Goal: Transaction & Acquisition: Obtain resource

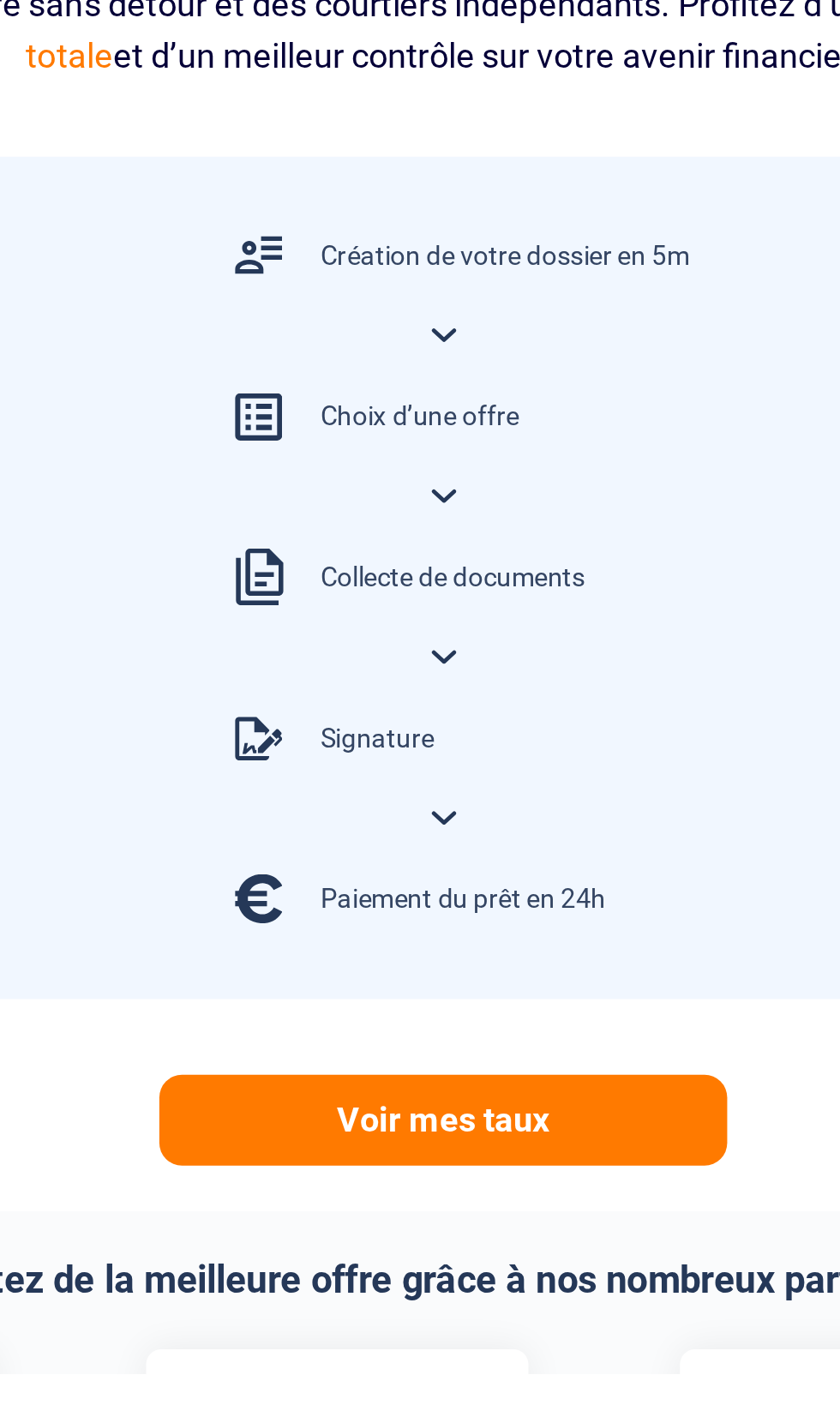
scroll to position [189, 0]
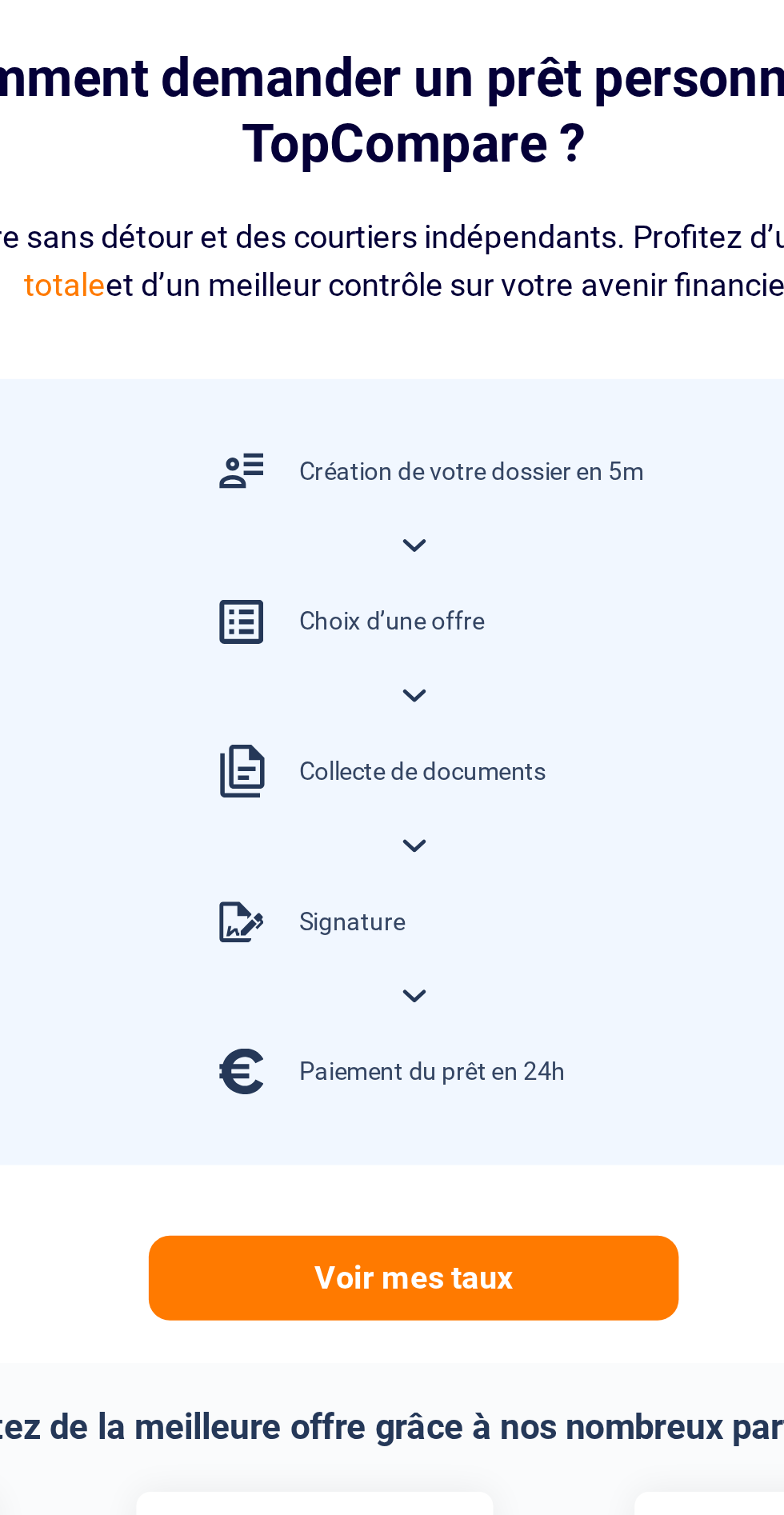
click at [549, 872] on div "Création de votre dossier en 5m Choix d’une offre Collecte de documents Signatu…" at bounding box center [392, 991] width 557 height 356
click at [324, 1004] on div at bounding box center [313, 990] width 52 height 52
click at [400, 1035] on div "Signature" at bounding box center [392, 1058] width 208 height 52
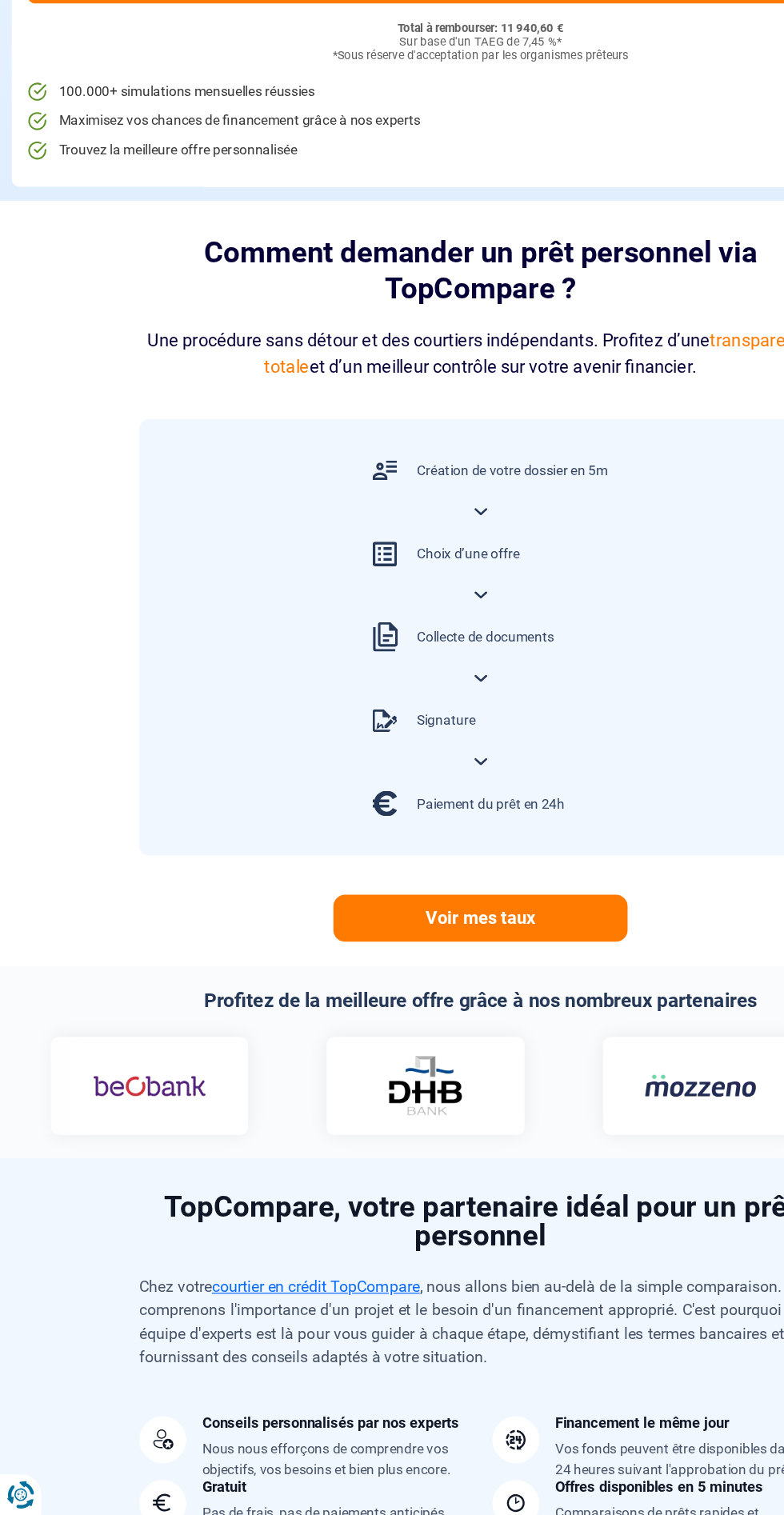
scroll to position [368, 0]
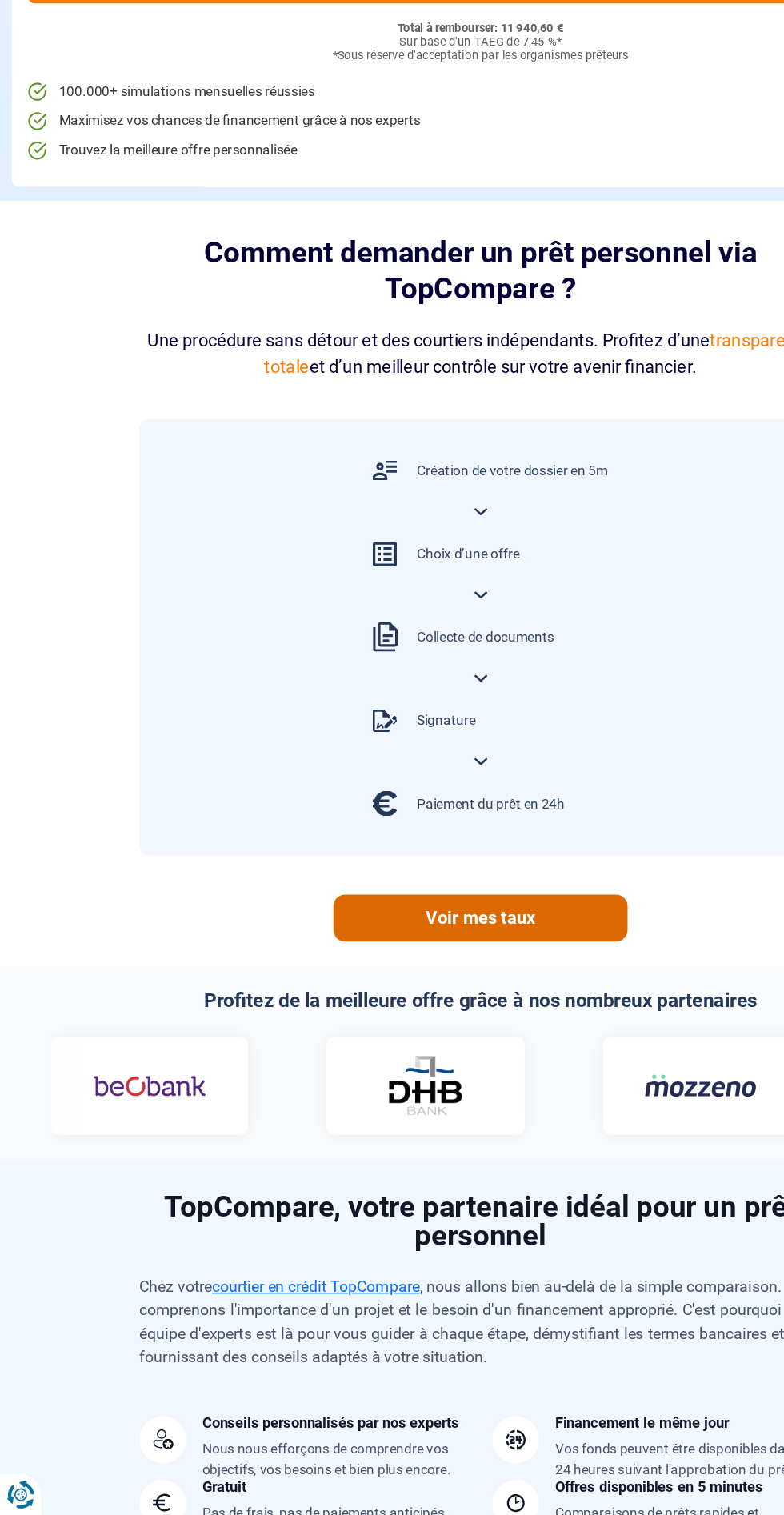
click at [414, 1029] on link "Voir mes taux" at bounding box center [392, 1028] width 240 height 38
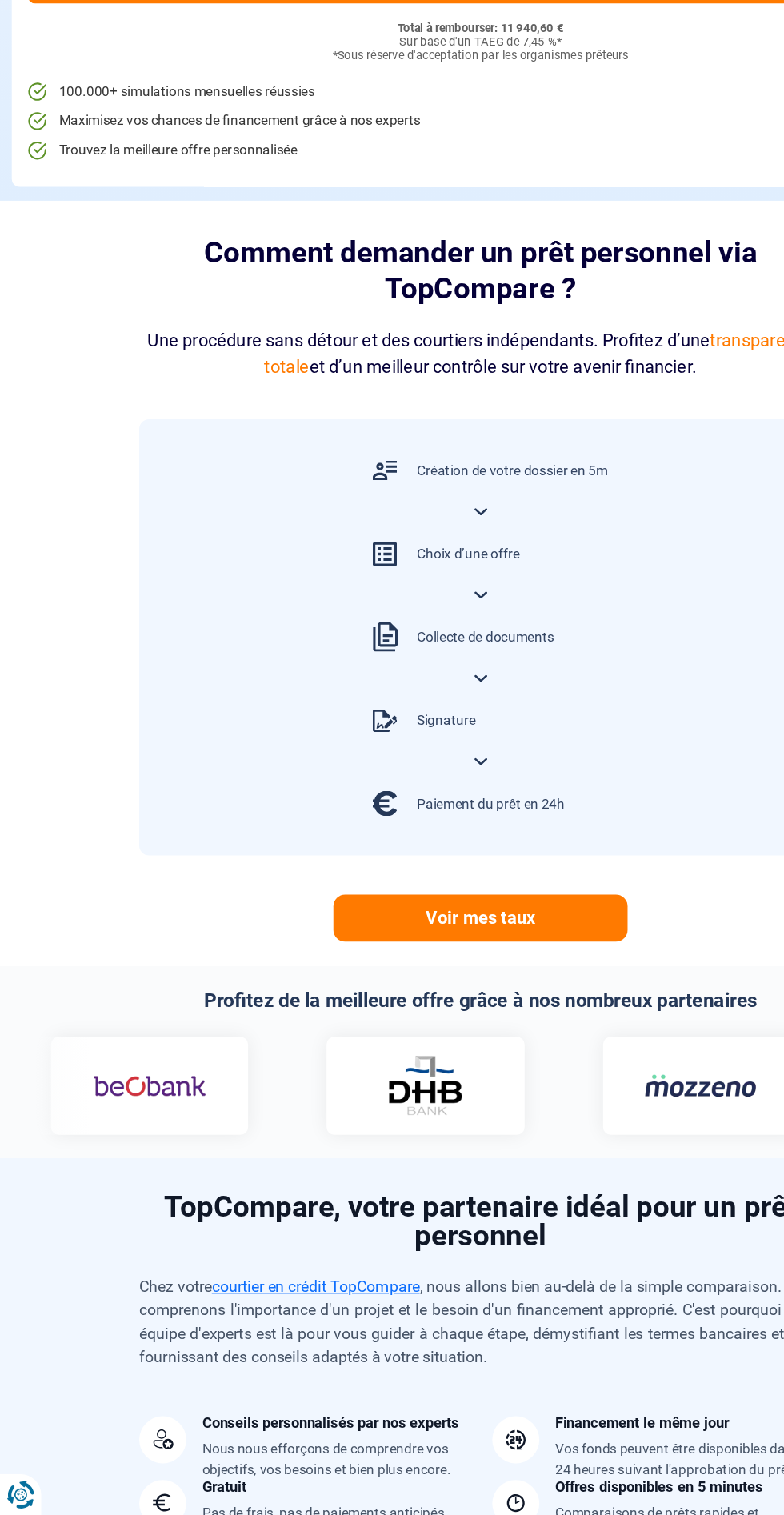
click at [751, 1178] on img at bounding box center [797, 1165] width 92 height 46
click at [714, 1192] on div at bounding box center [794, 1165] width 161 height 80
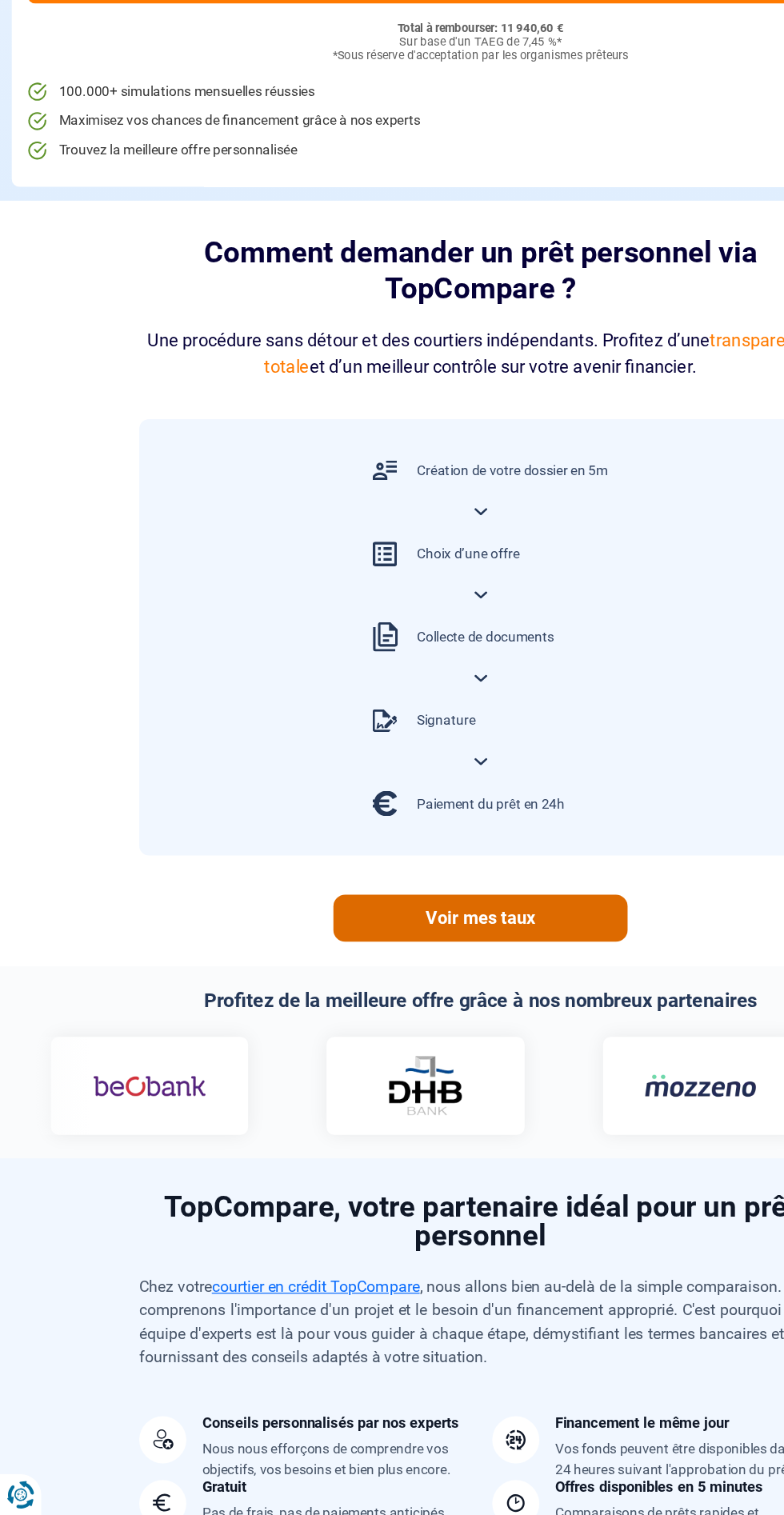
click at [428, 1031] on link "Voir mes taux" at bounding box center [392, 1028] width 240 height 38
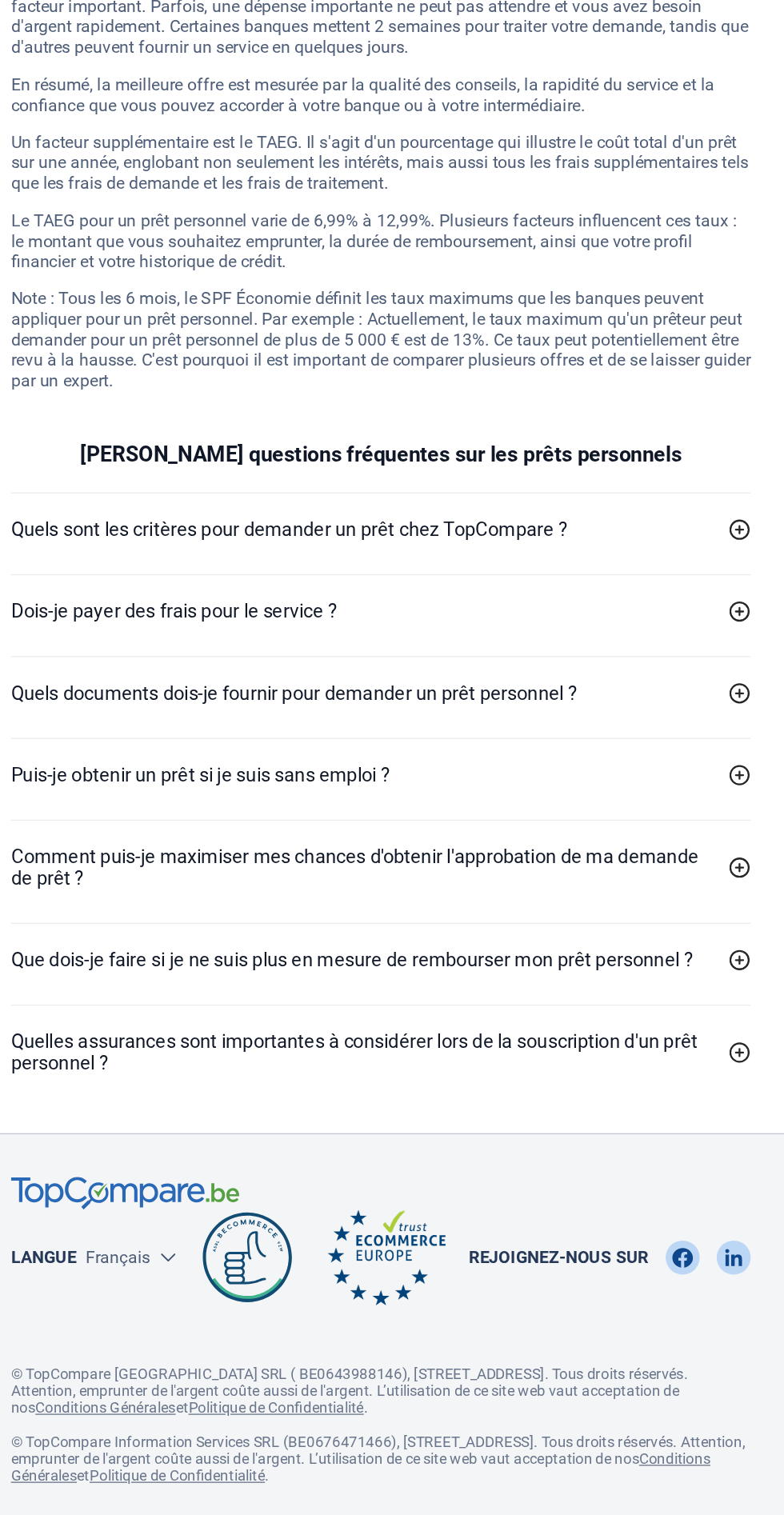
scroll to position [4341, 0]
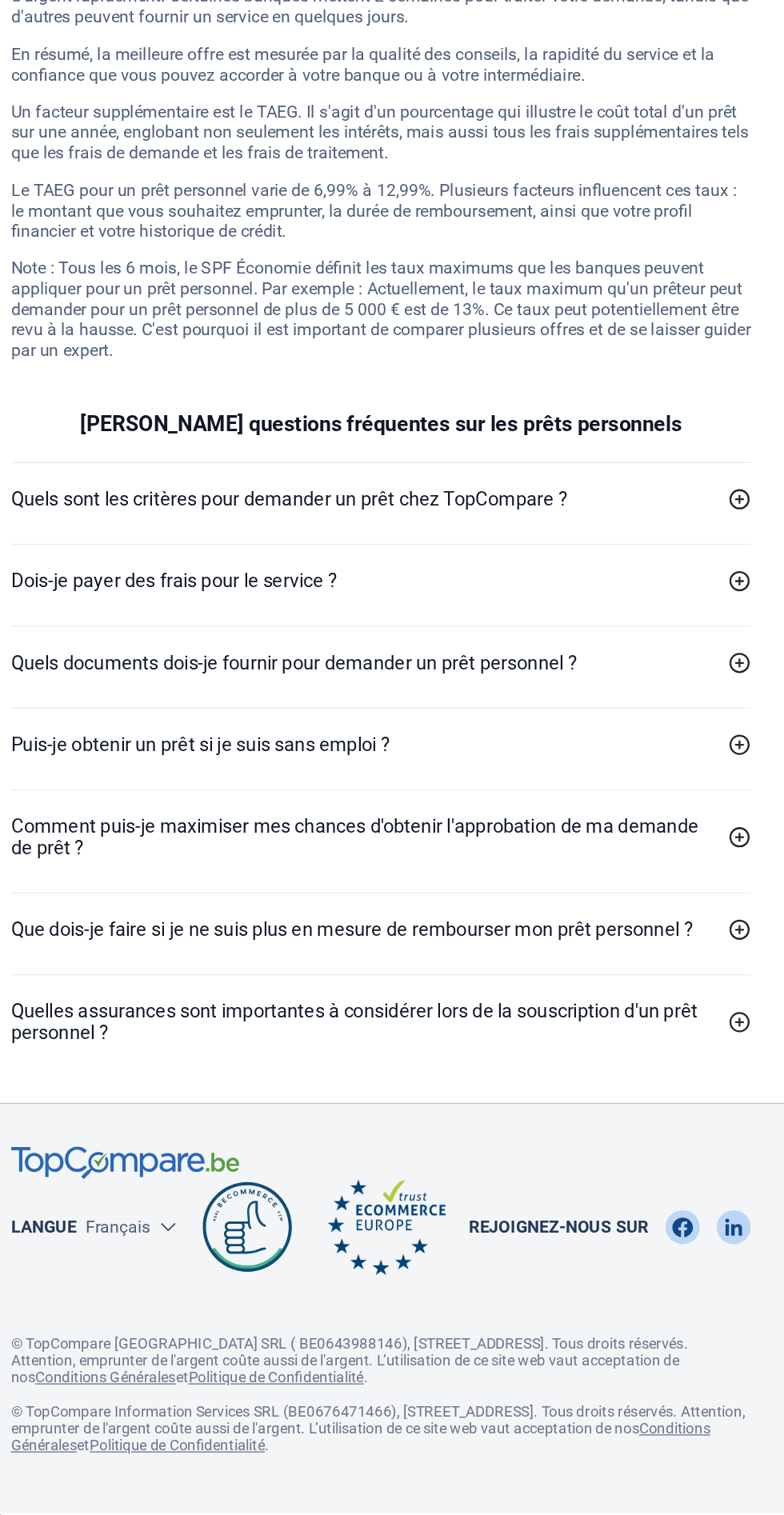
click at [662, 804] on icon at bounding box center [662, 812] width 16 height 16
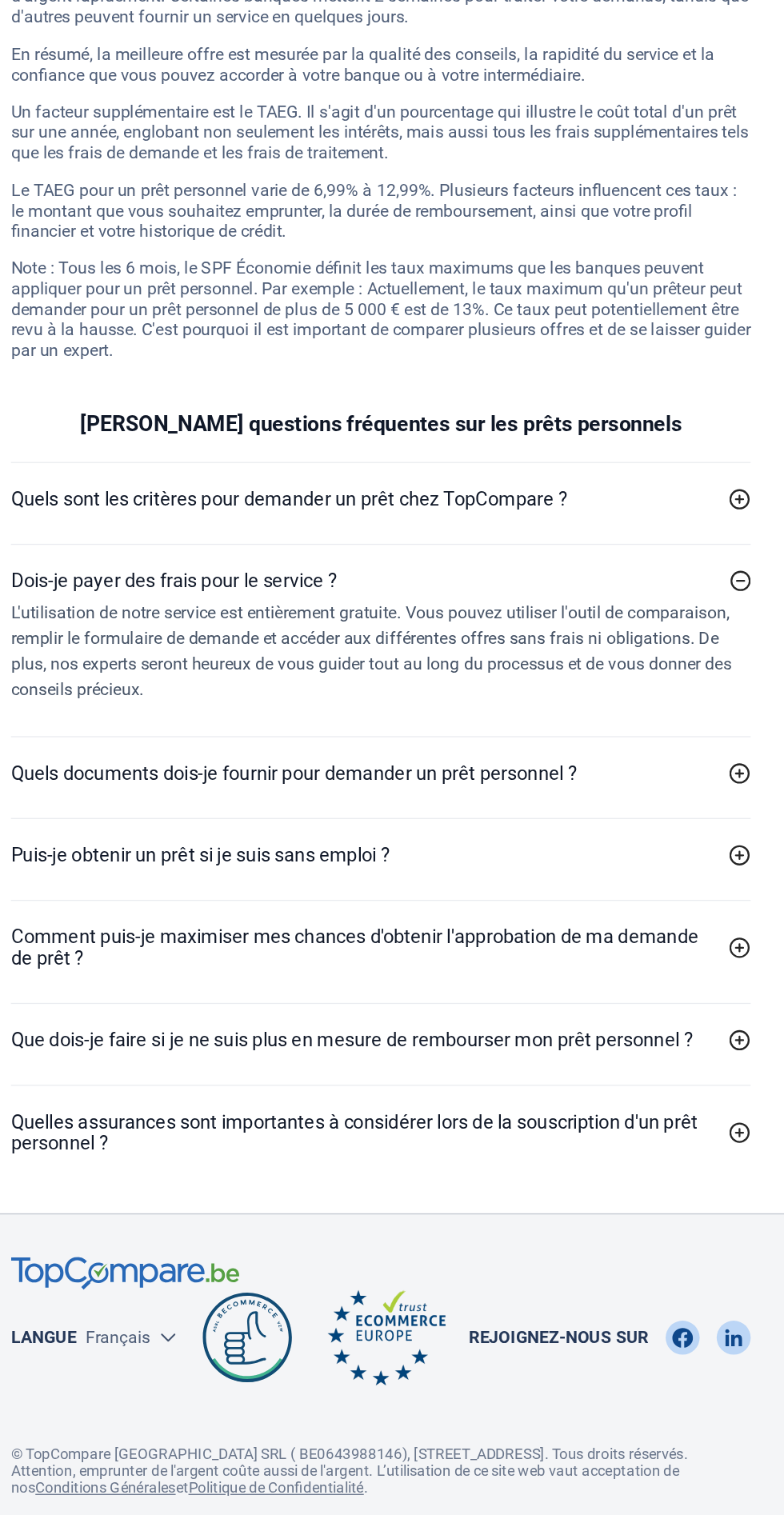
click at [662, 743] on icon at bounding box center [662, 751] width 16 height 16
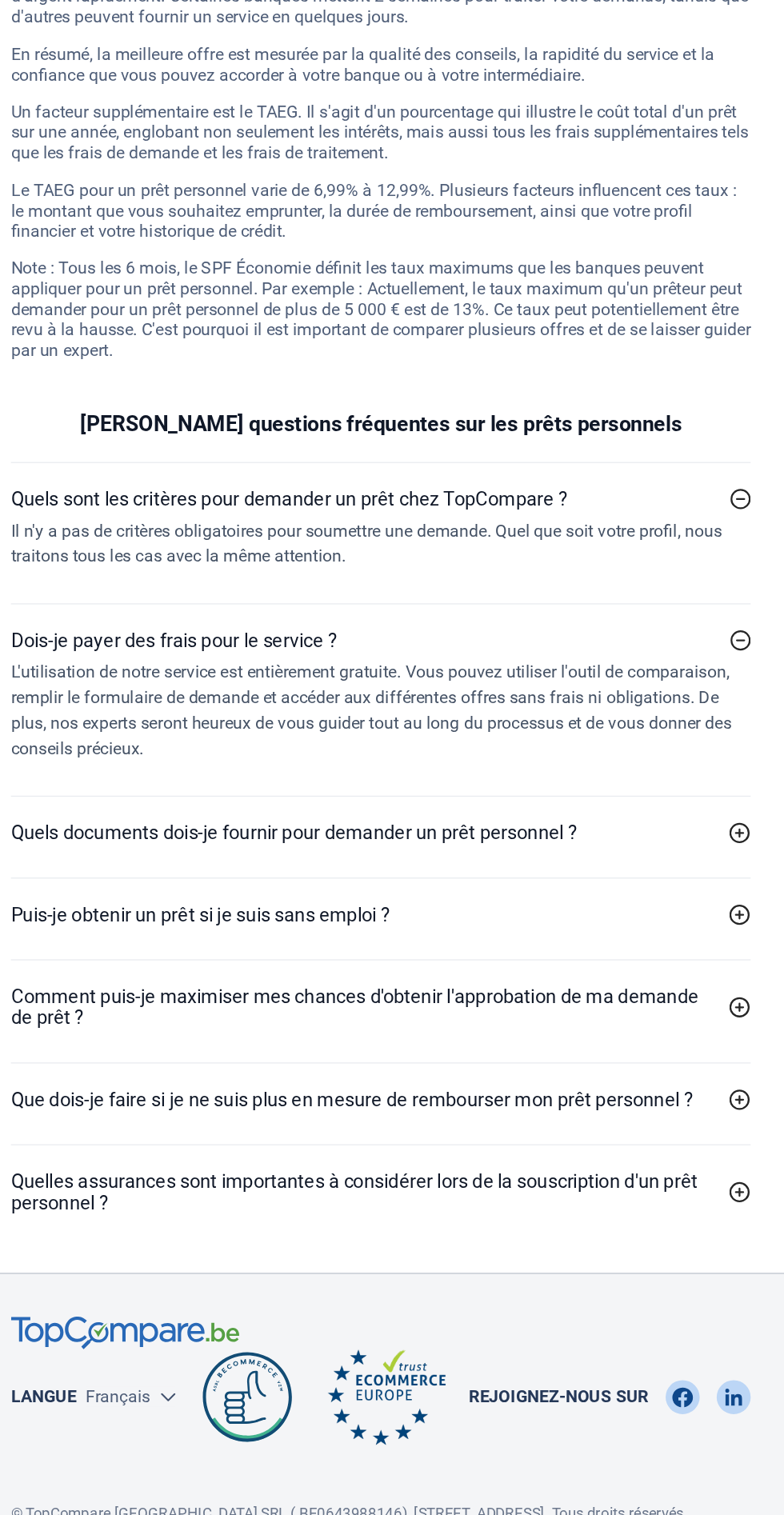
click at [662, 993] on icon at bounding box center [662, 1001] width 16 height 16
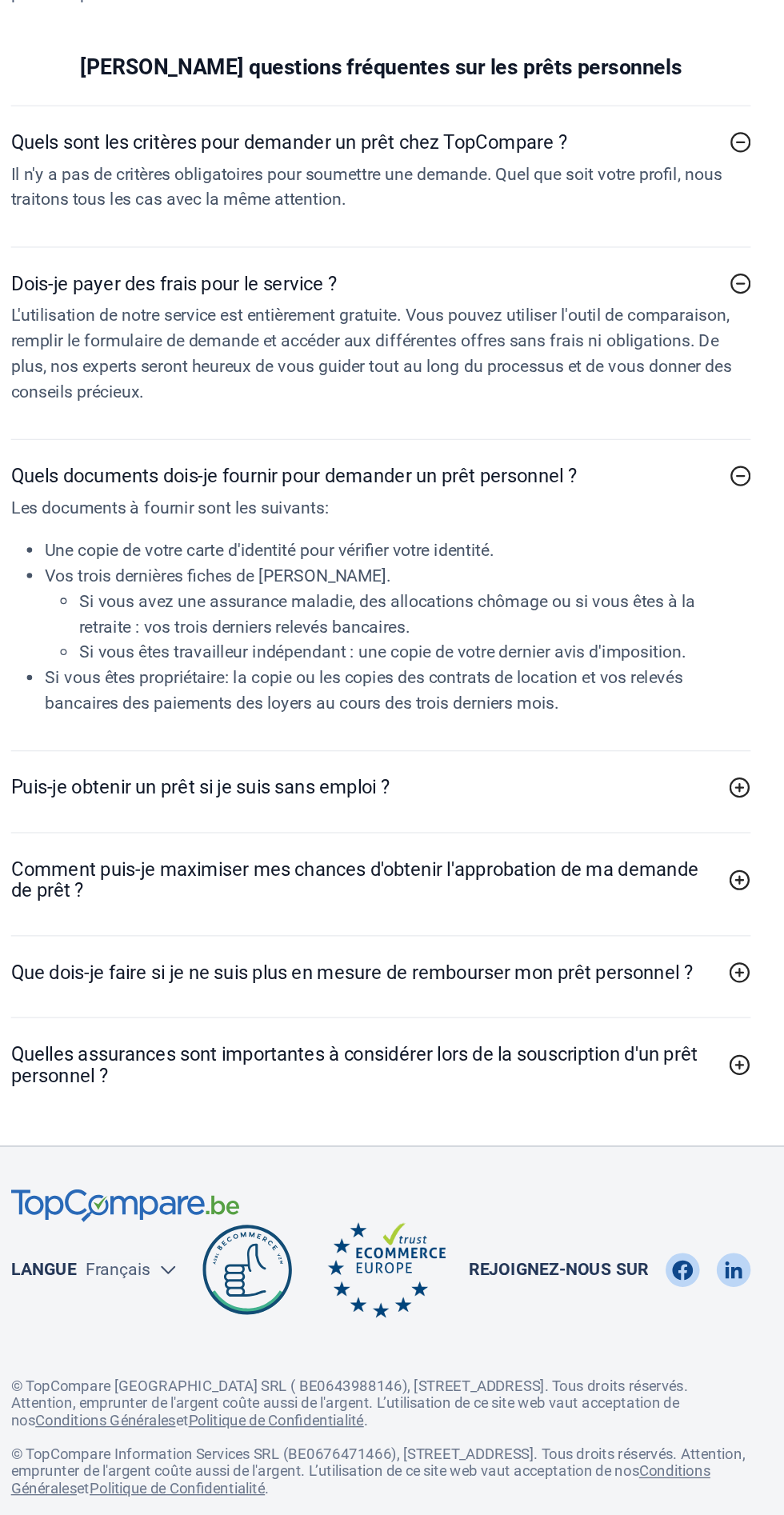
scroll to position [4642, 0]
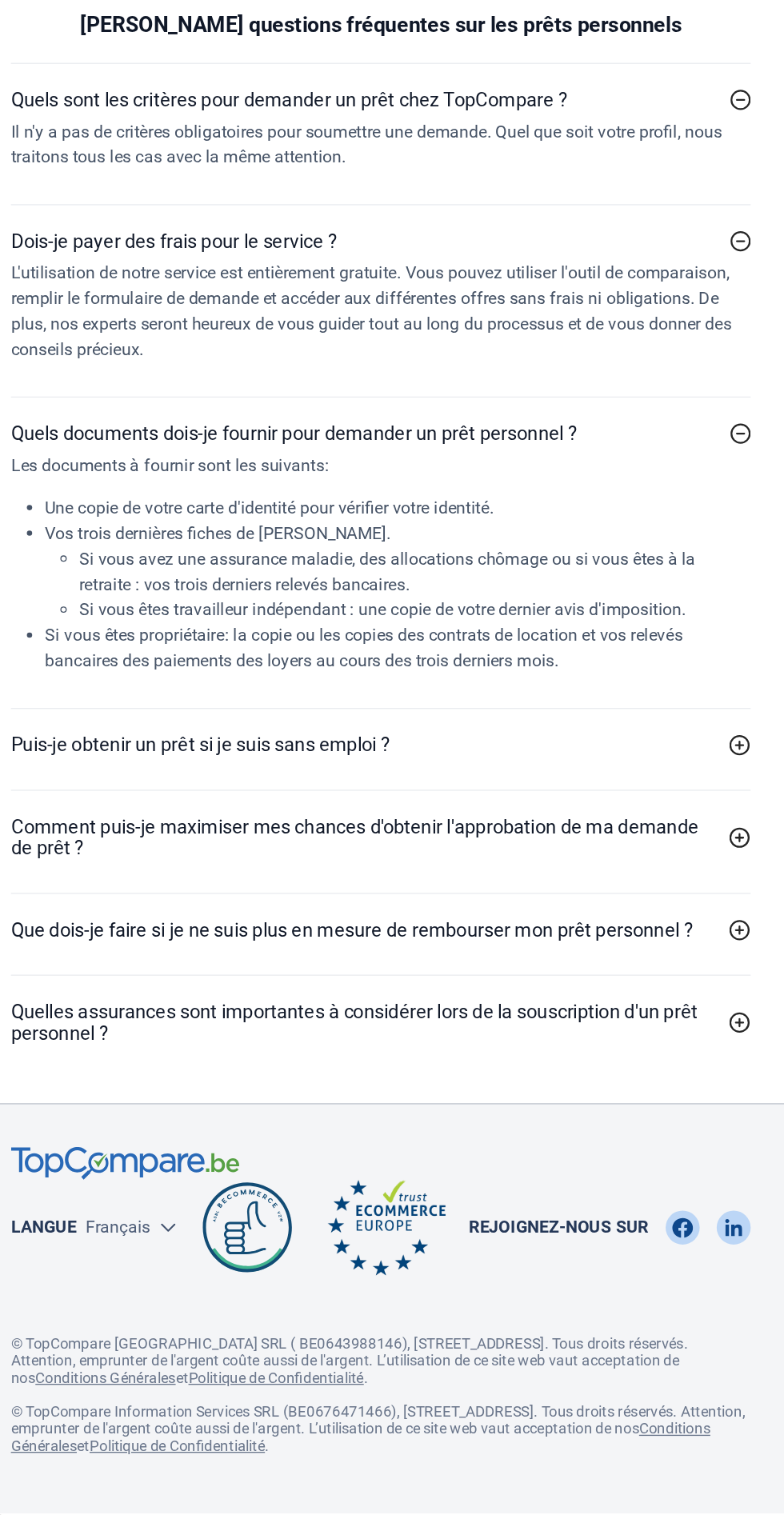
click at [670, 945] on div "Quels sont les critères pour demander un prêt chez TopCompare ? Il n'y a pas de…" at bounding box center [392, 804] width 576 height 764
click at [661, 927] on icon at bounding box center [662, 935] width 16 height 16
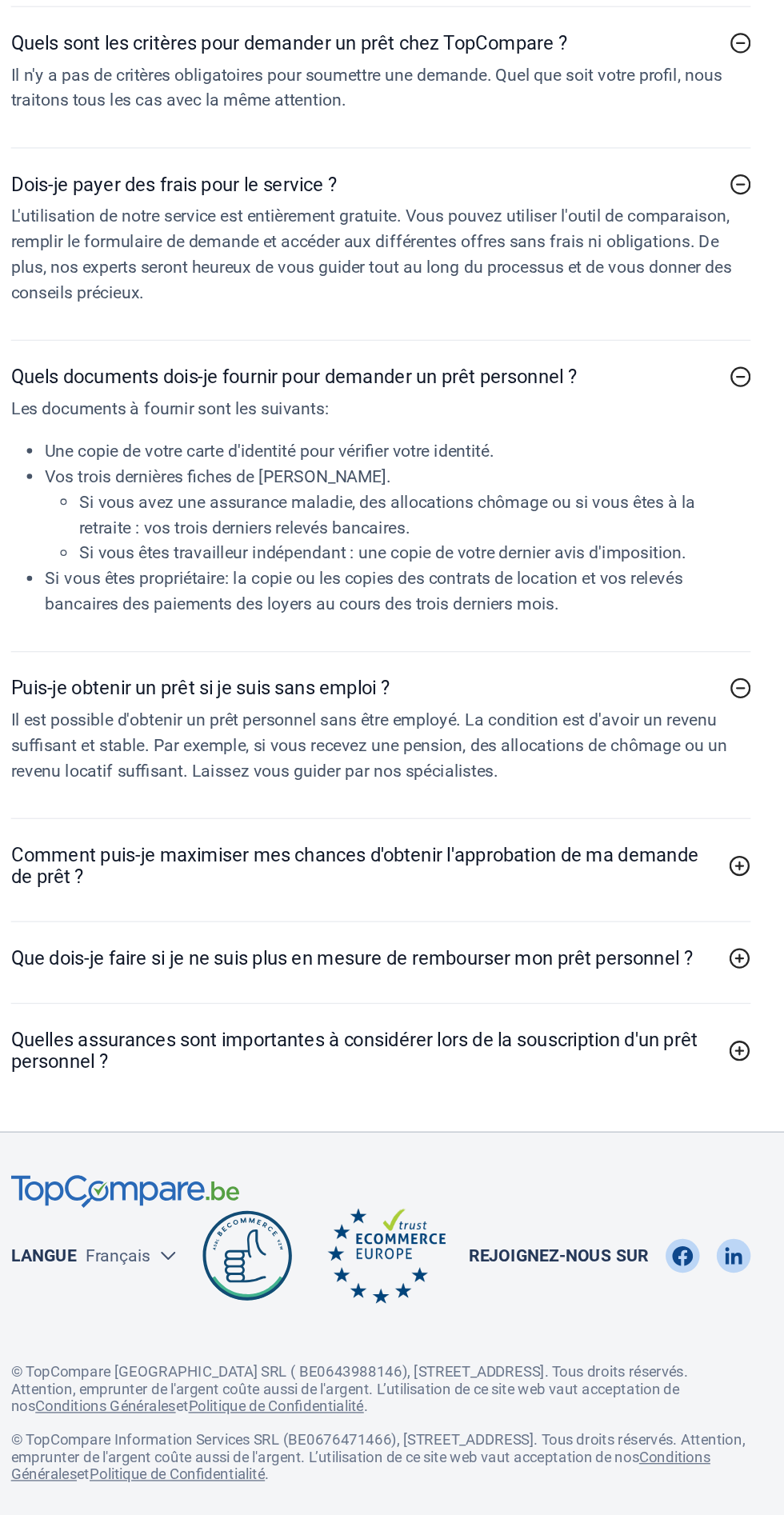
scroll to position [4706, 0]
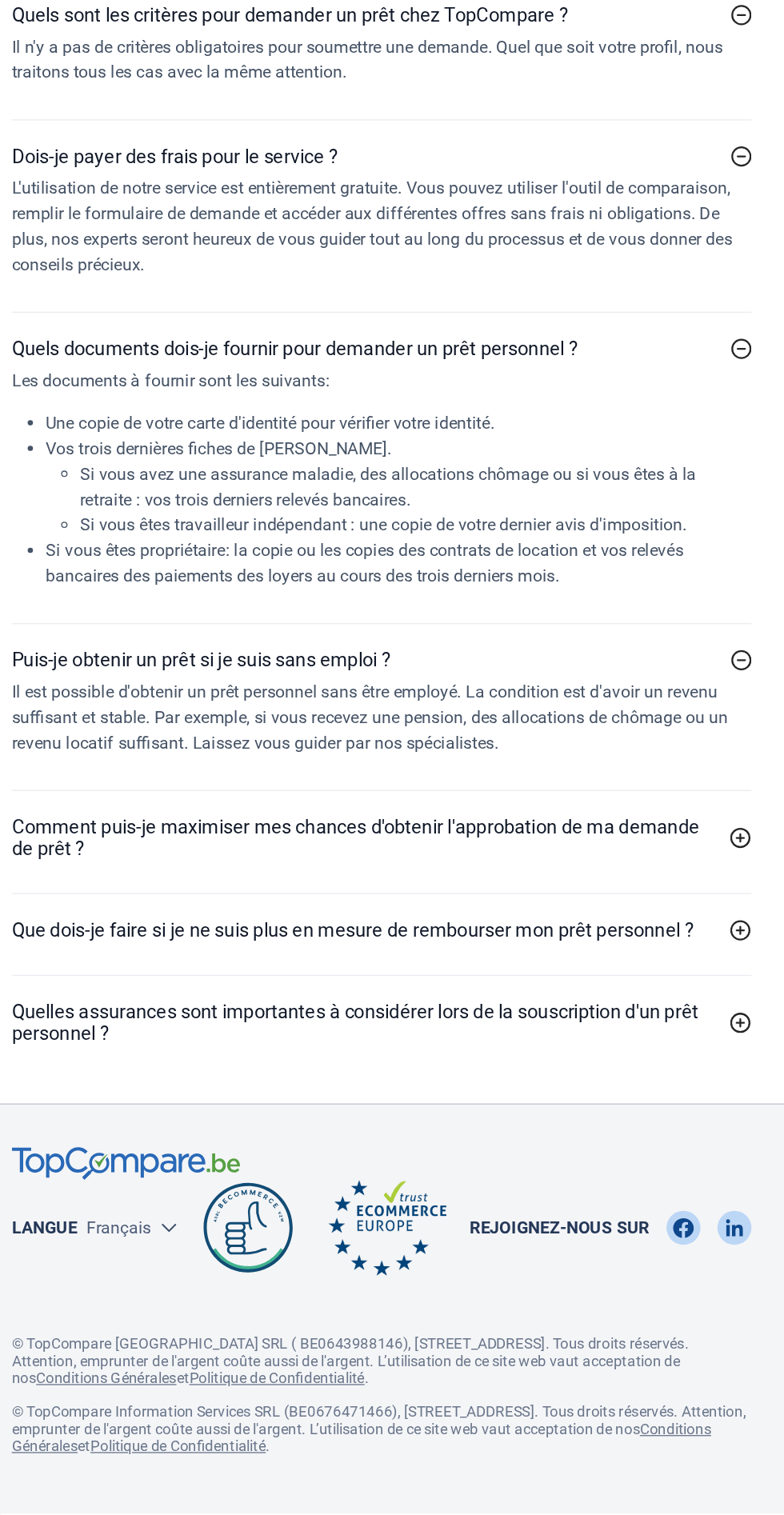
click at [662, 997] on icon at bounding box center [662, 1005] width 16 height 16
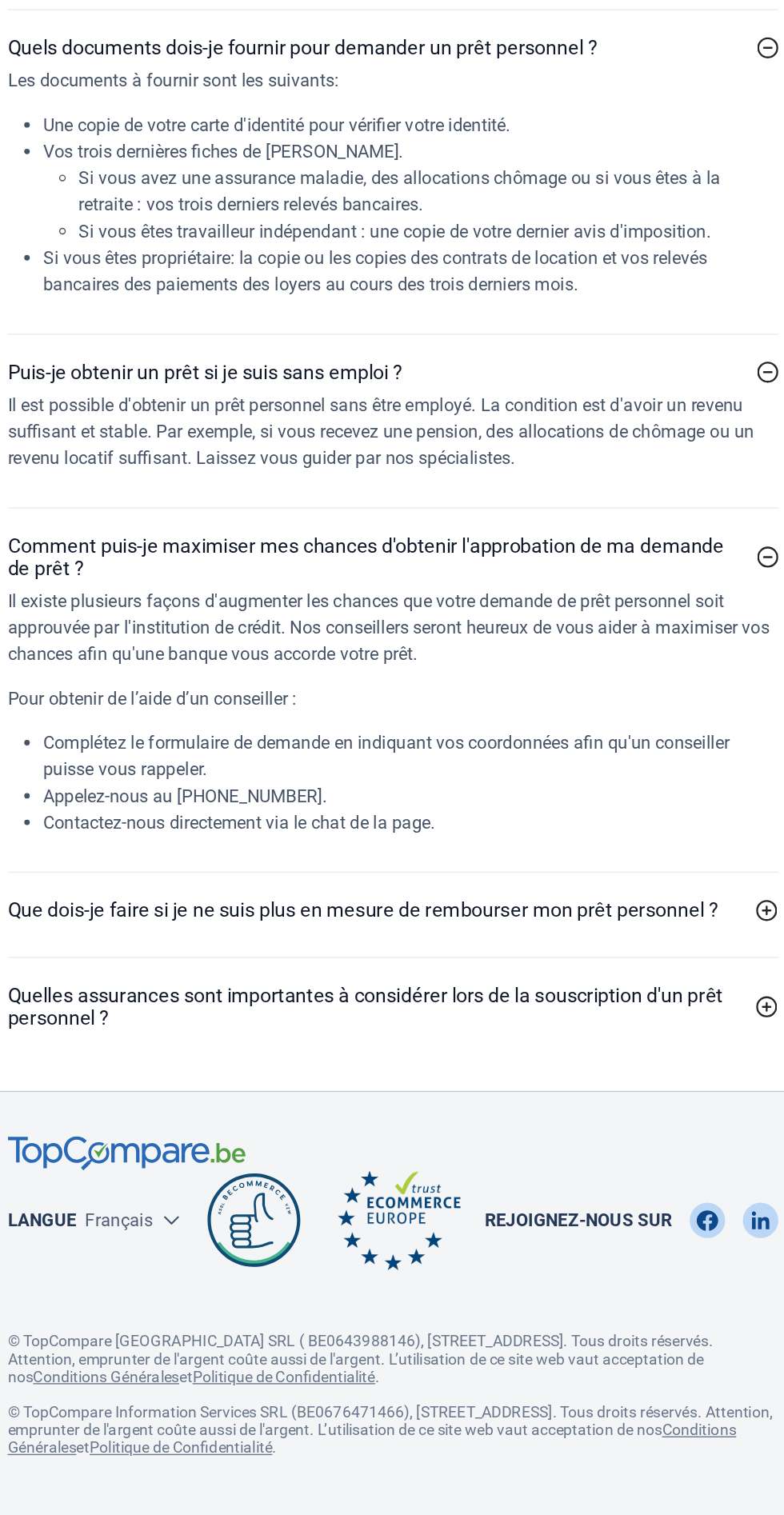
scroll to position [4891, 0]
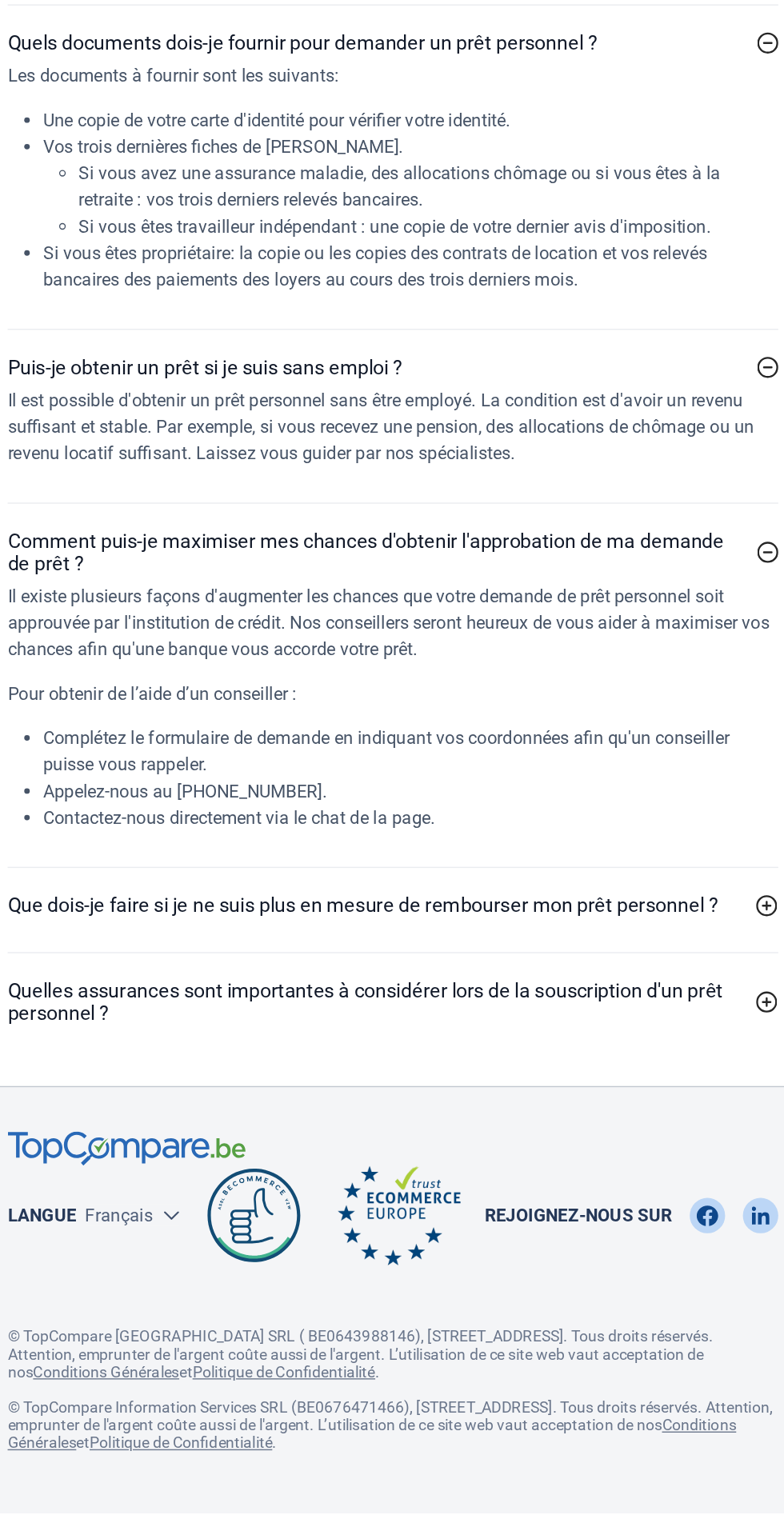
click at [660, 1066] on icon at bounding box center [662, 1074] width 16 height 16
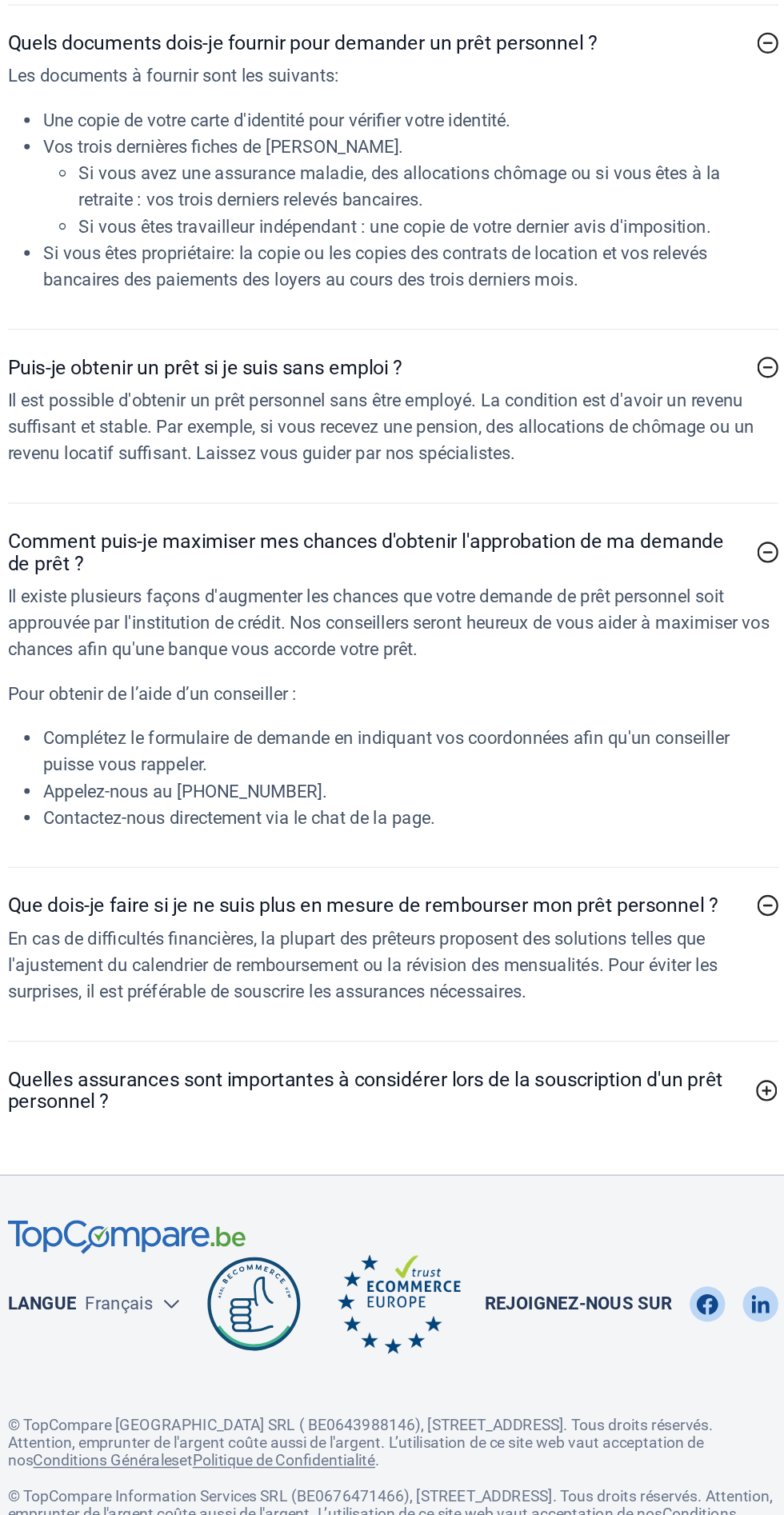
click at [662, 1066] on icon at bounding box center [662, 1074] width 16 height 16
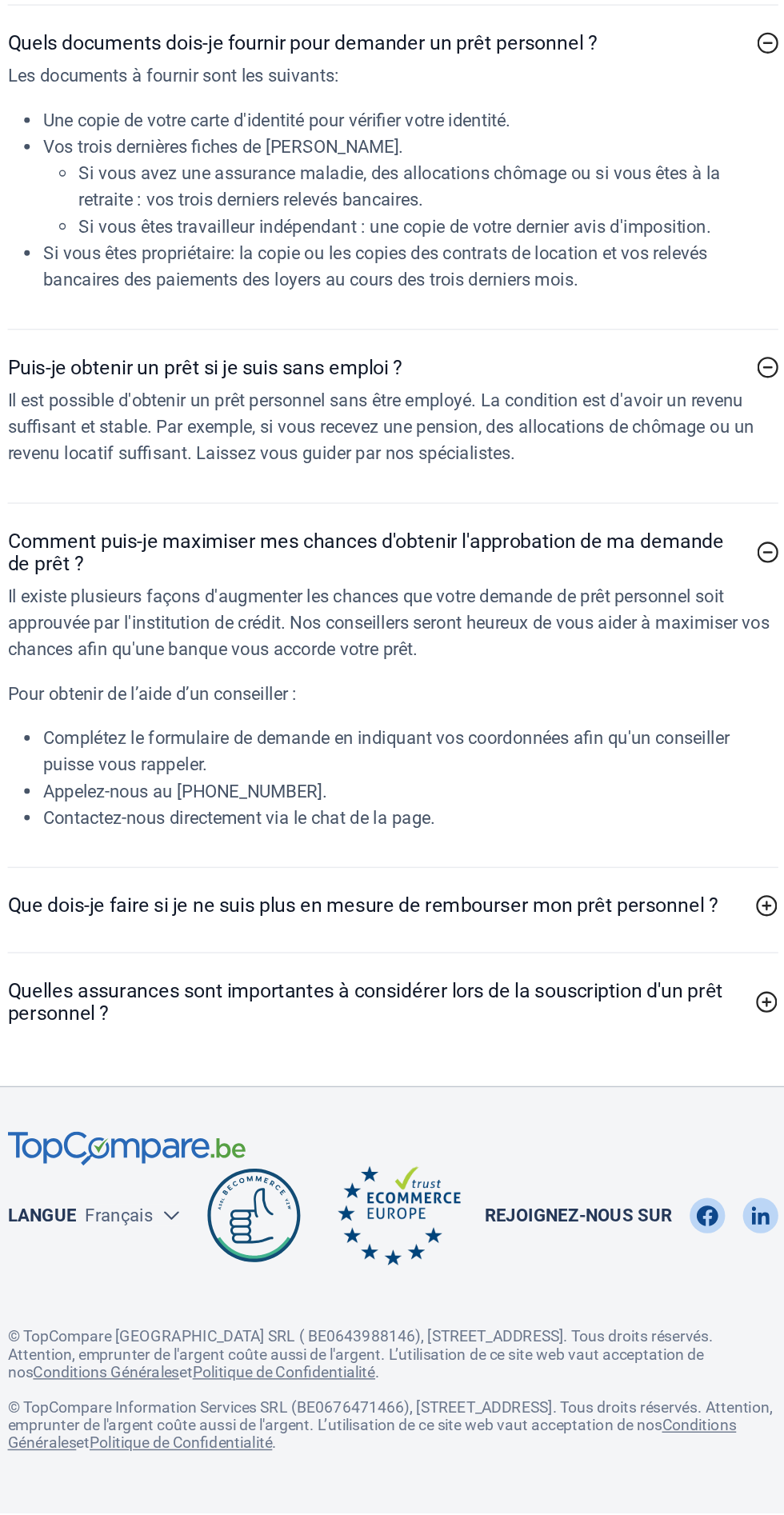
click at [657, 1137] on link "Quelles assurances sont importantes à considérer lors de la souscription d'un p…" at bounding box center [392, 1144] width 557 height 32
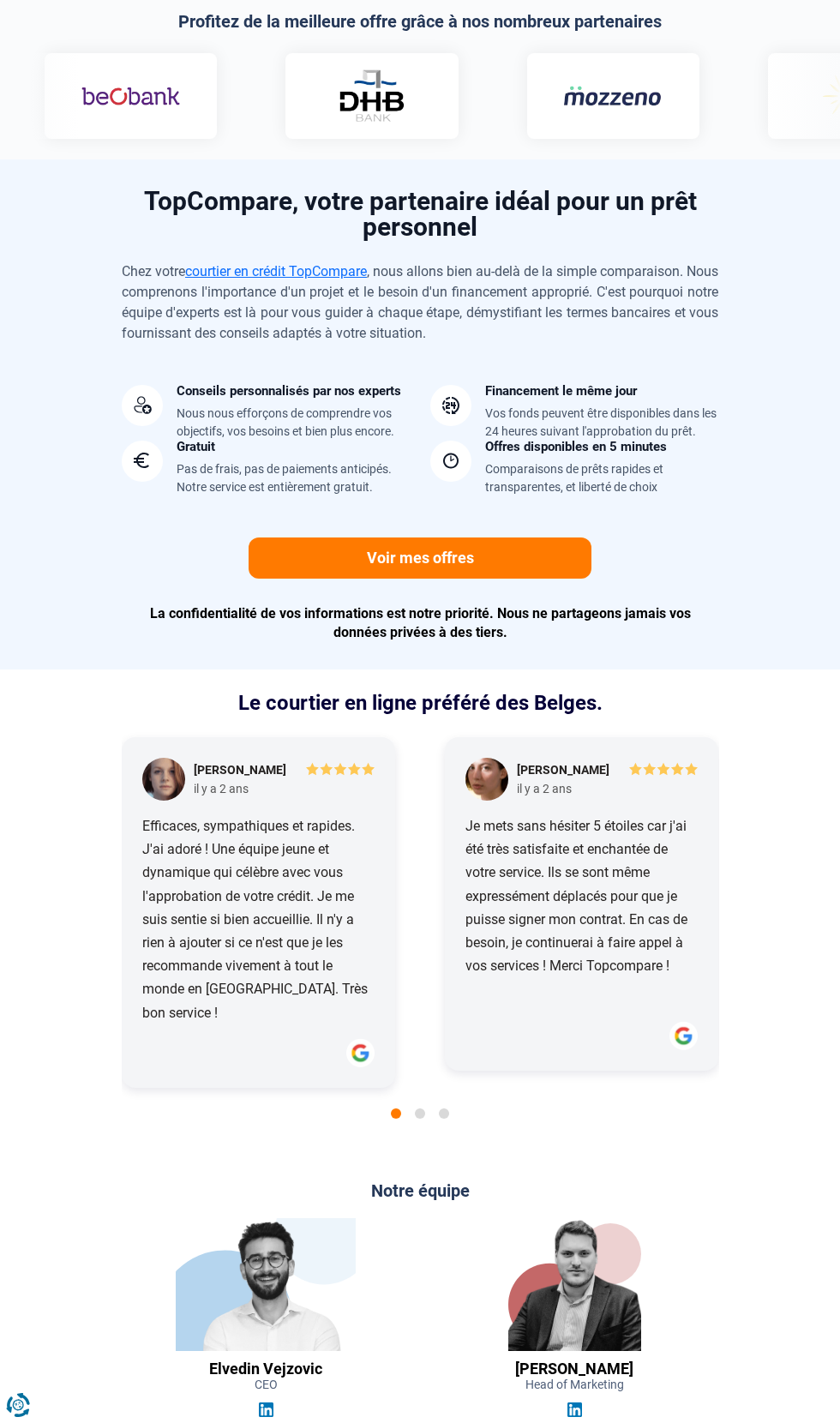
scroll to position [1541, 0]
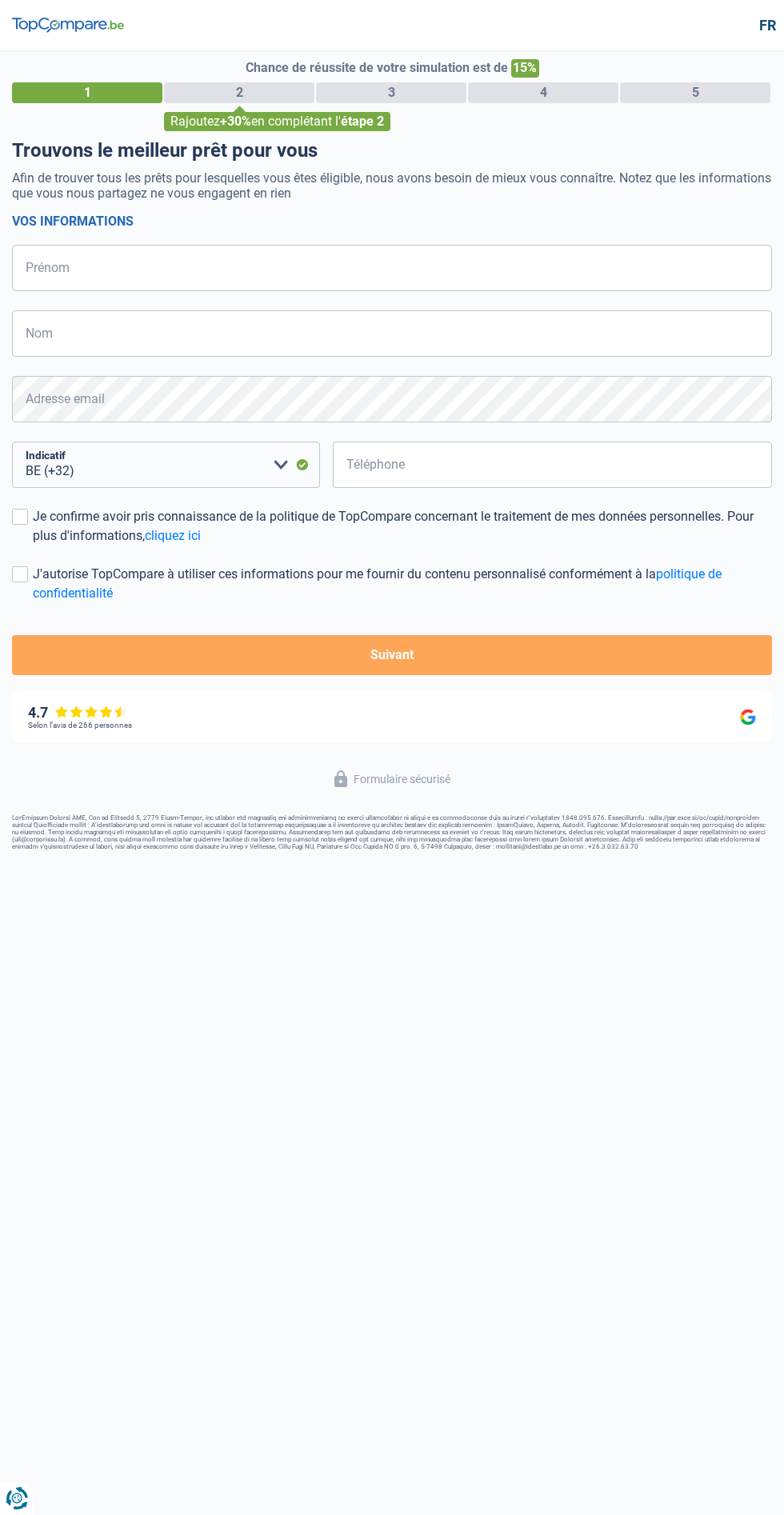
select select "32"
